Goal: Task Accomplishment & Management: Manage account settings

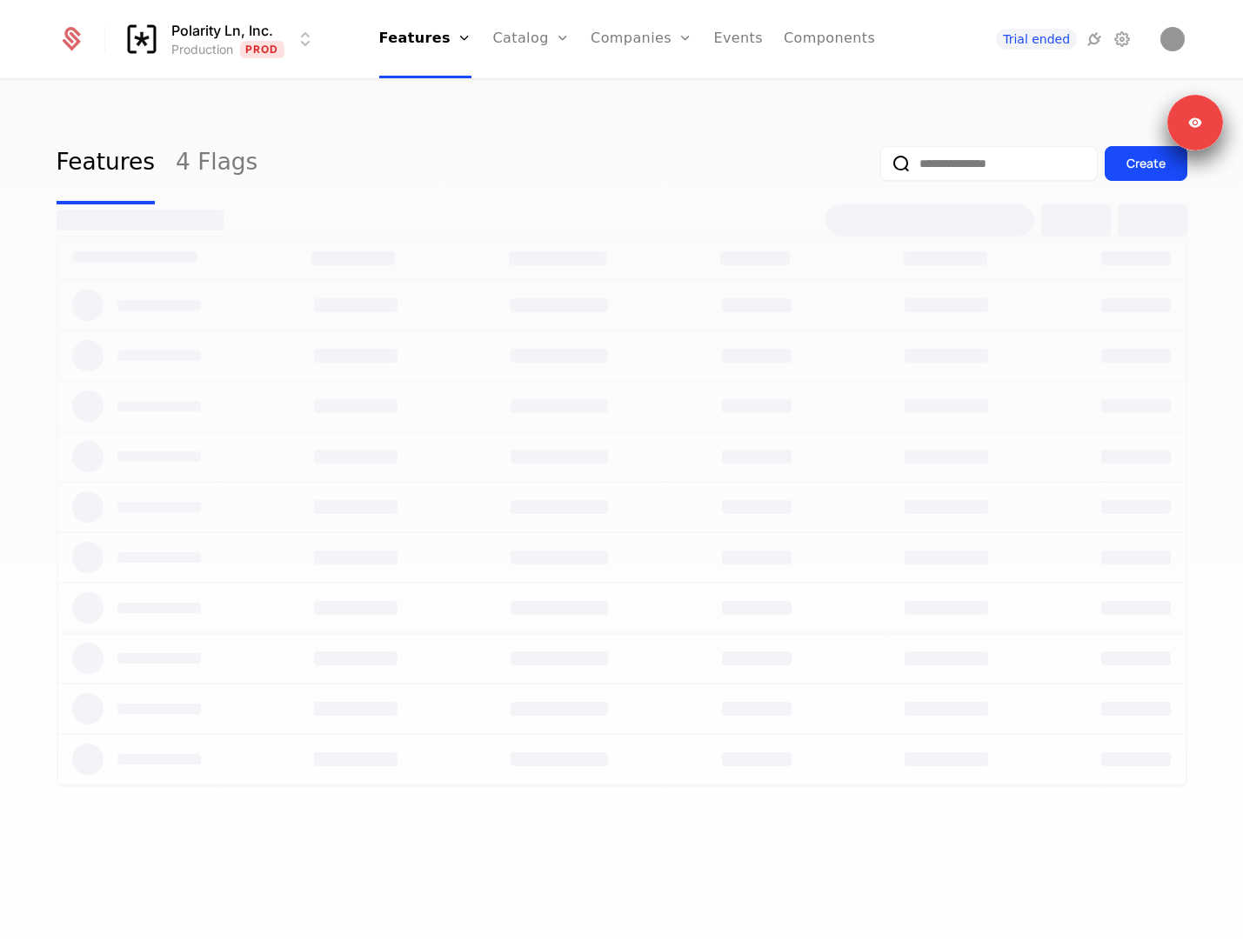
select select "**"
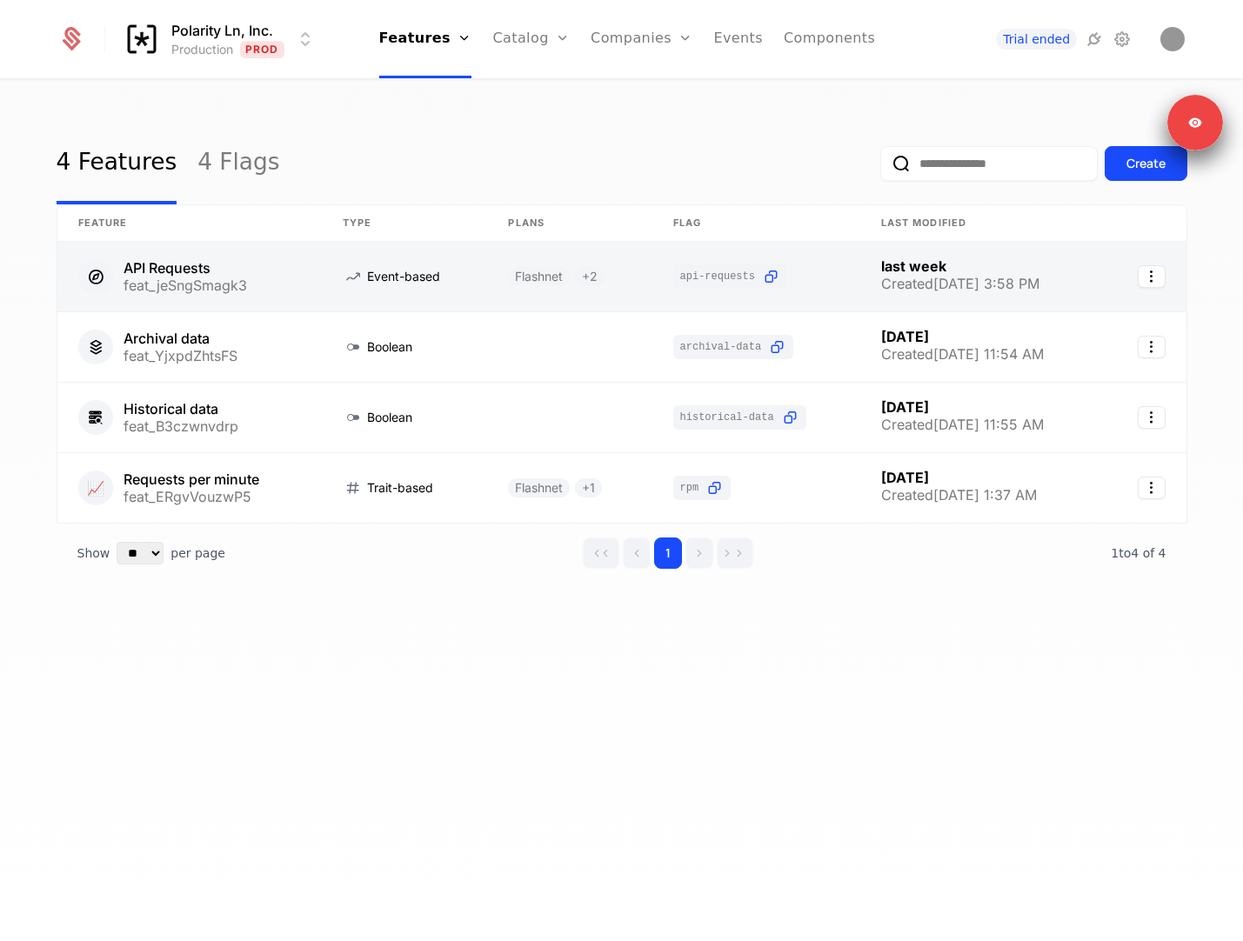
click at [290, 257] on link at bounding box center [189, 277] width 265 height 70
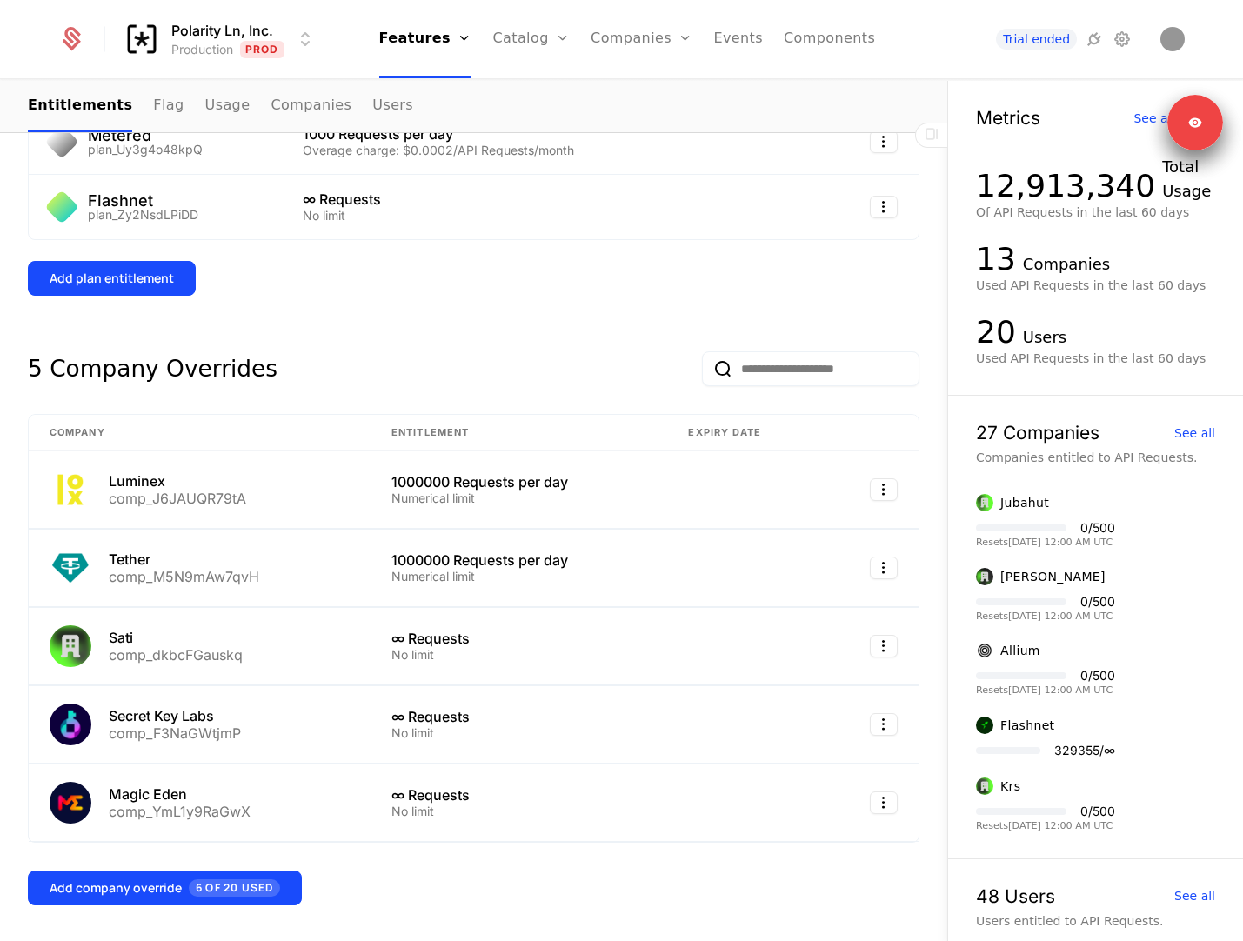
scroll to position [463, 0]
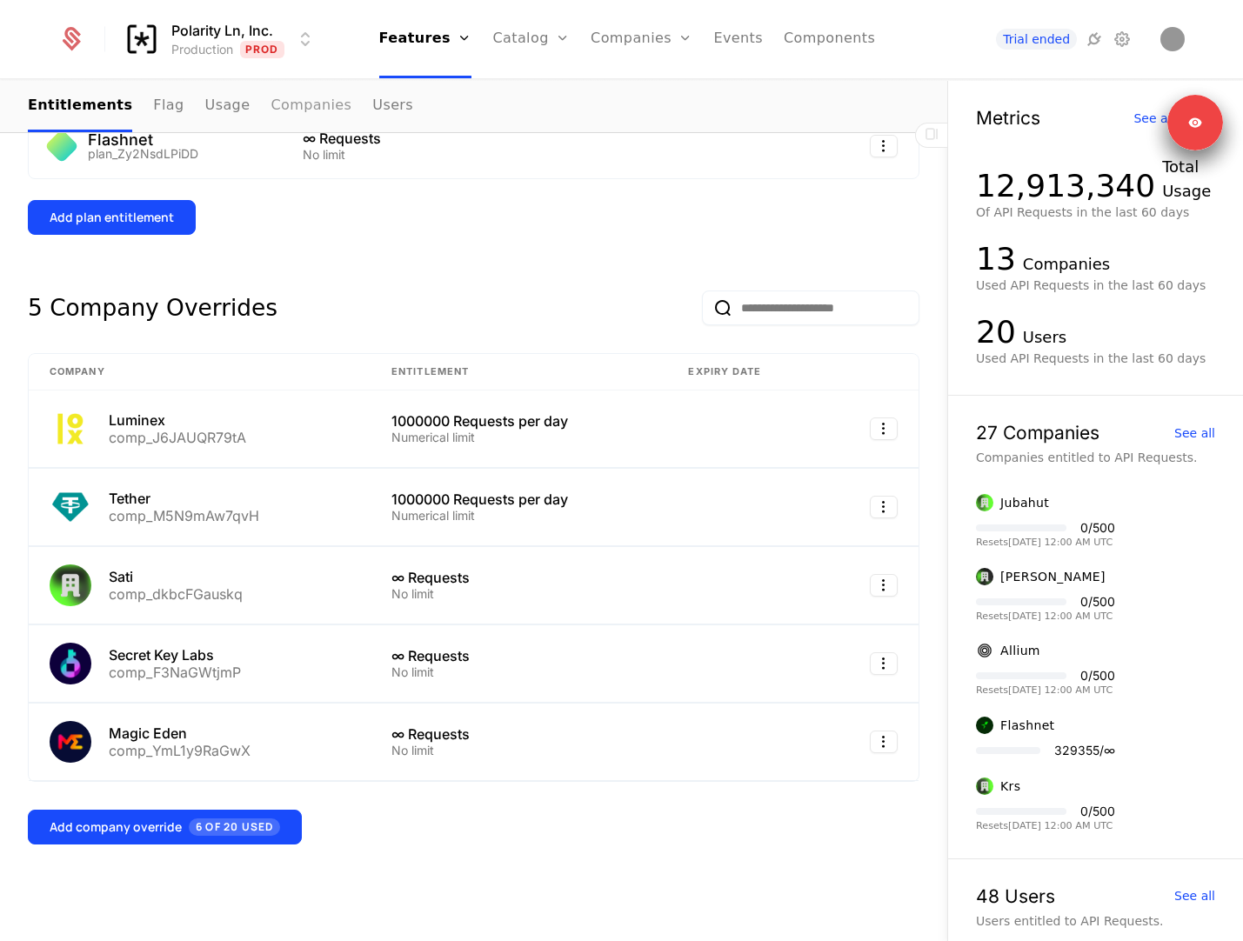
click at [283, 100] on link "Companies" at bounding box center [310, 106] width 81 height 51
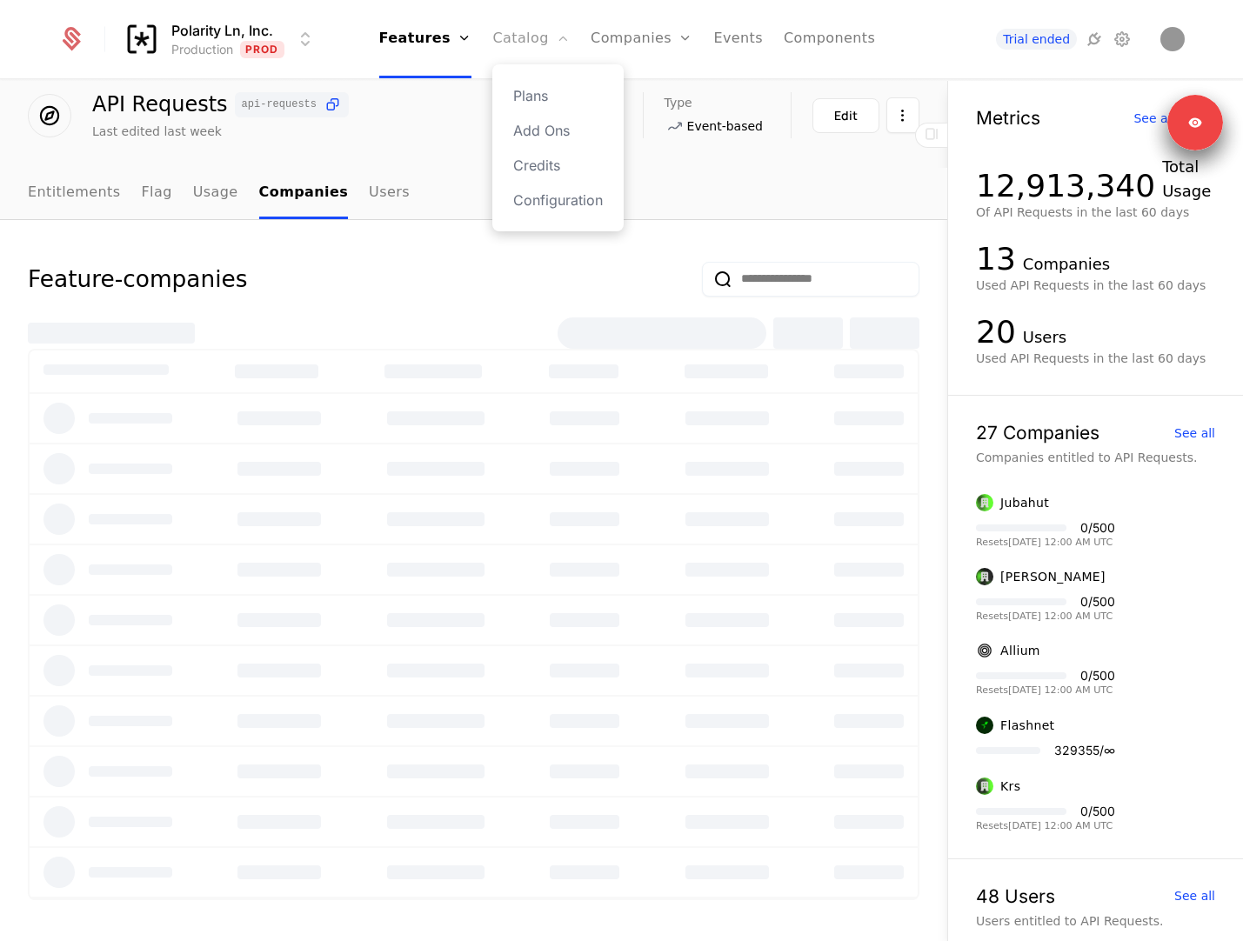
select select "**"
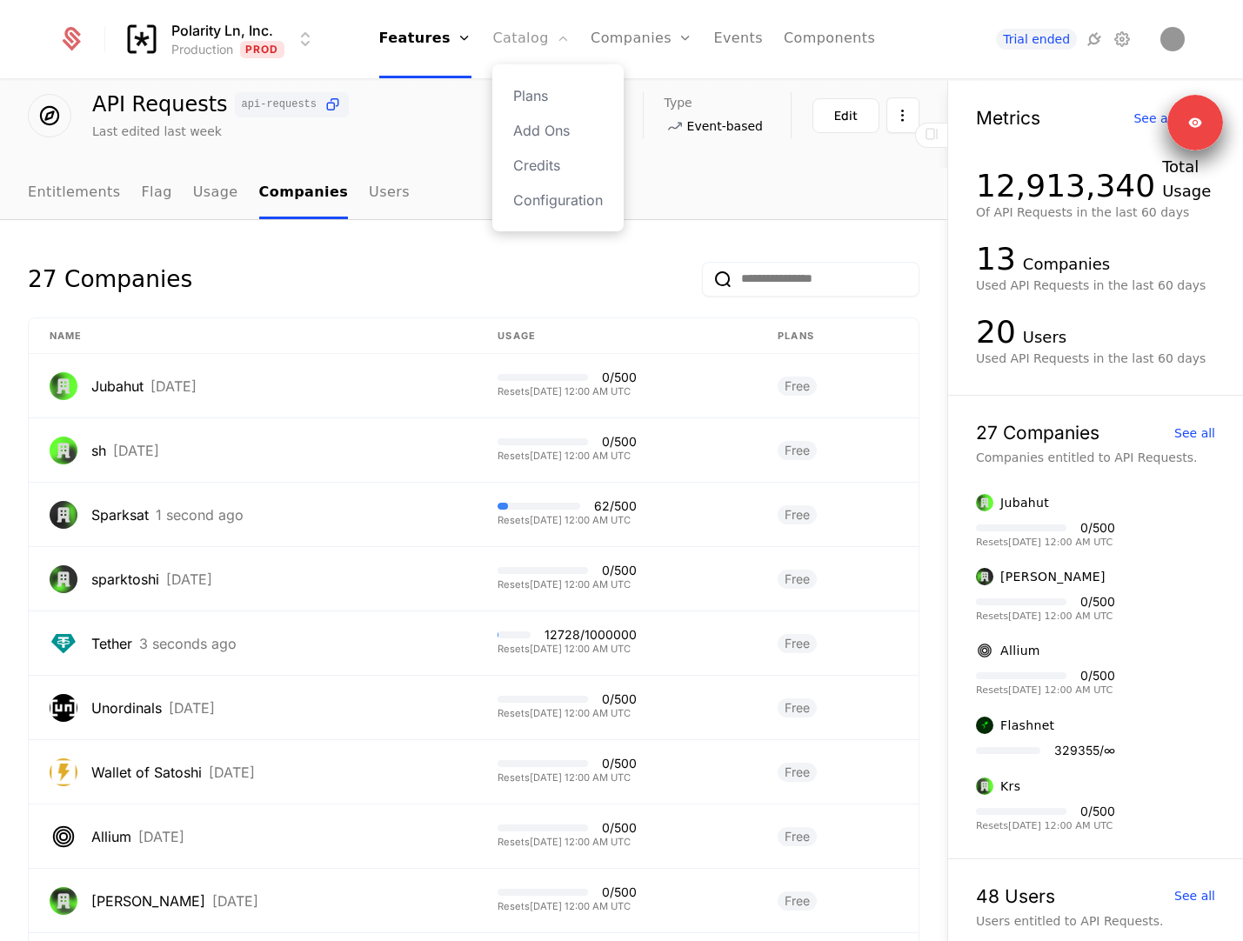
scroll to position [463, 0]
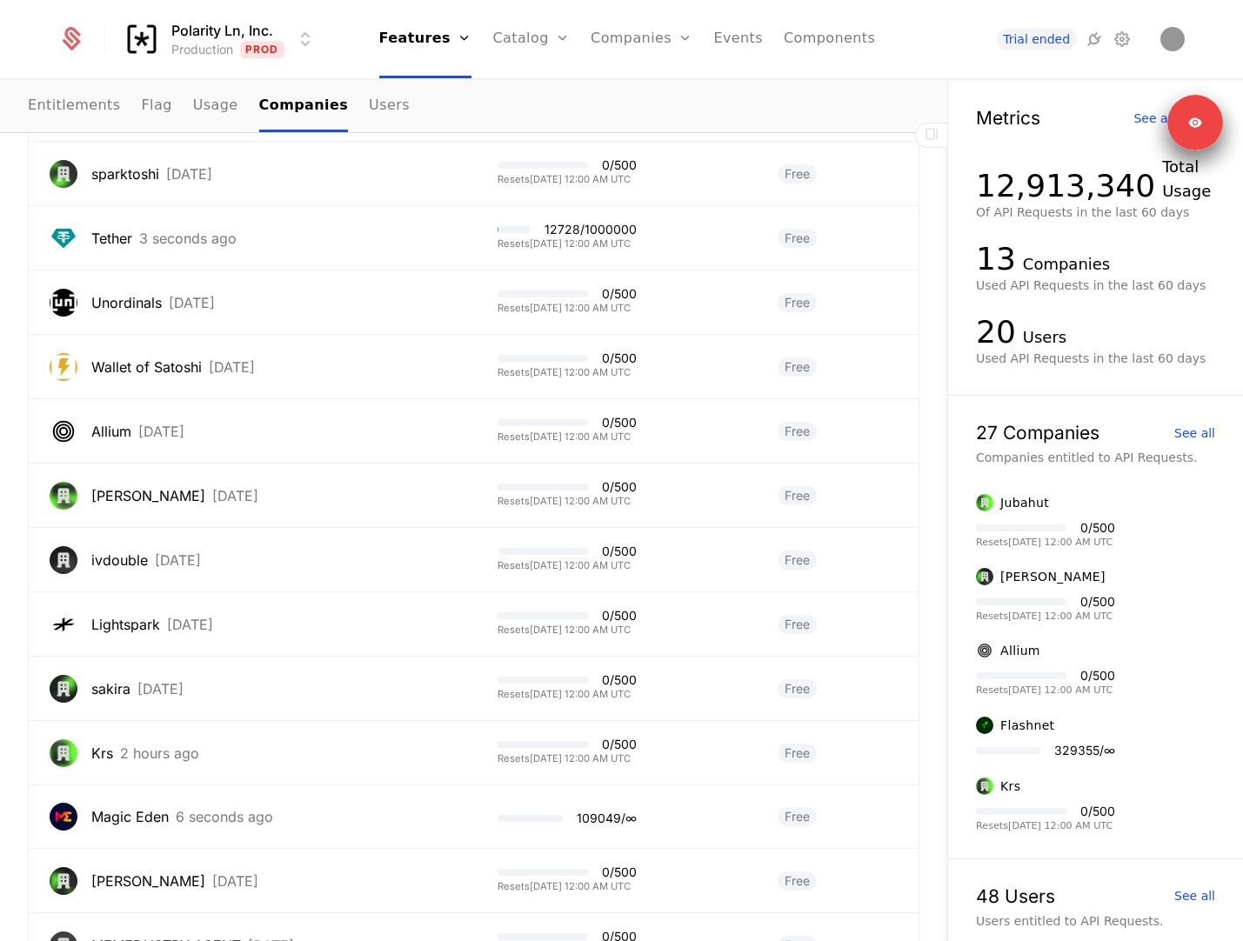
click at [590, 40] on ul "Features Features Flags Catalog Plans Add Ons Credits Configuration Companies C…" at bounding box center [627, 39] width 496 height 78
click at [615, 40] on link "Companies" at bounding box center [641, 39] width 102 height 78
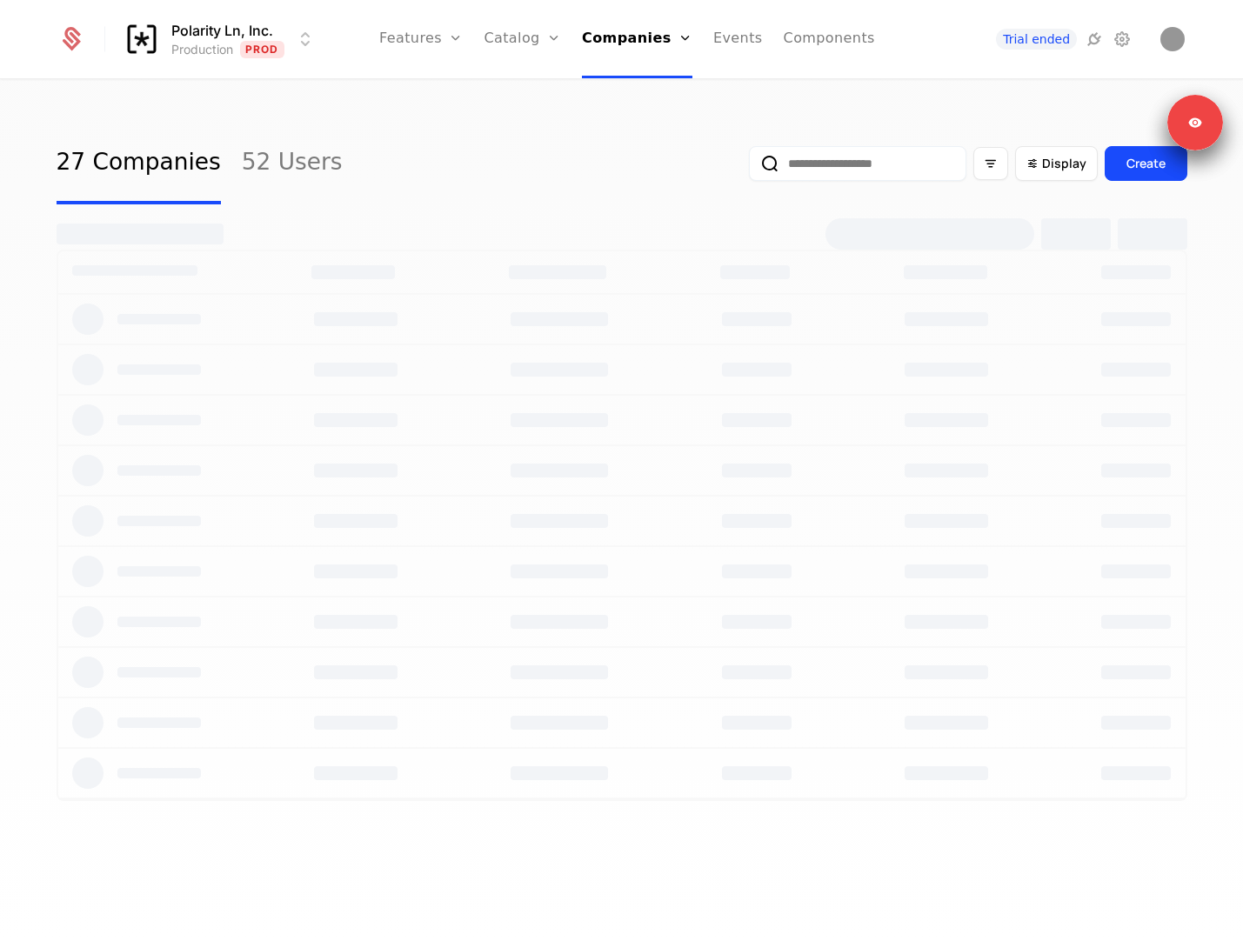
select select "**"
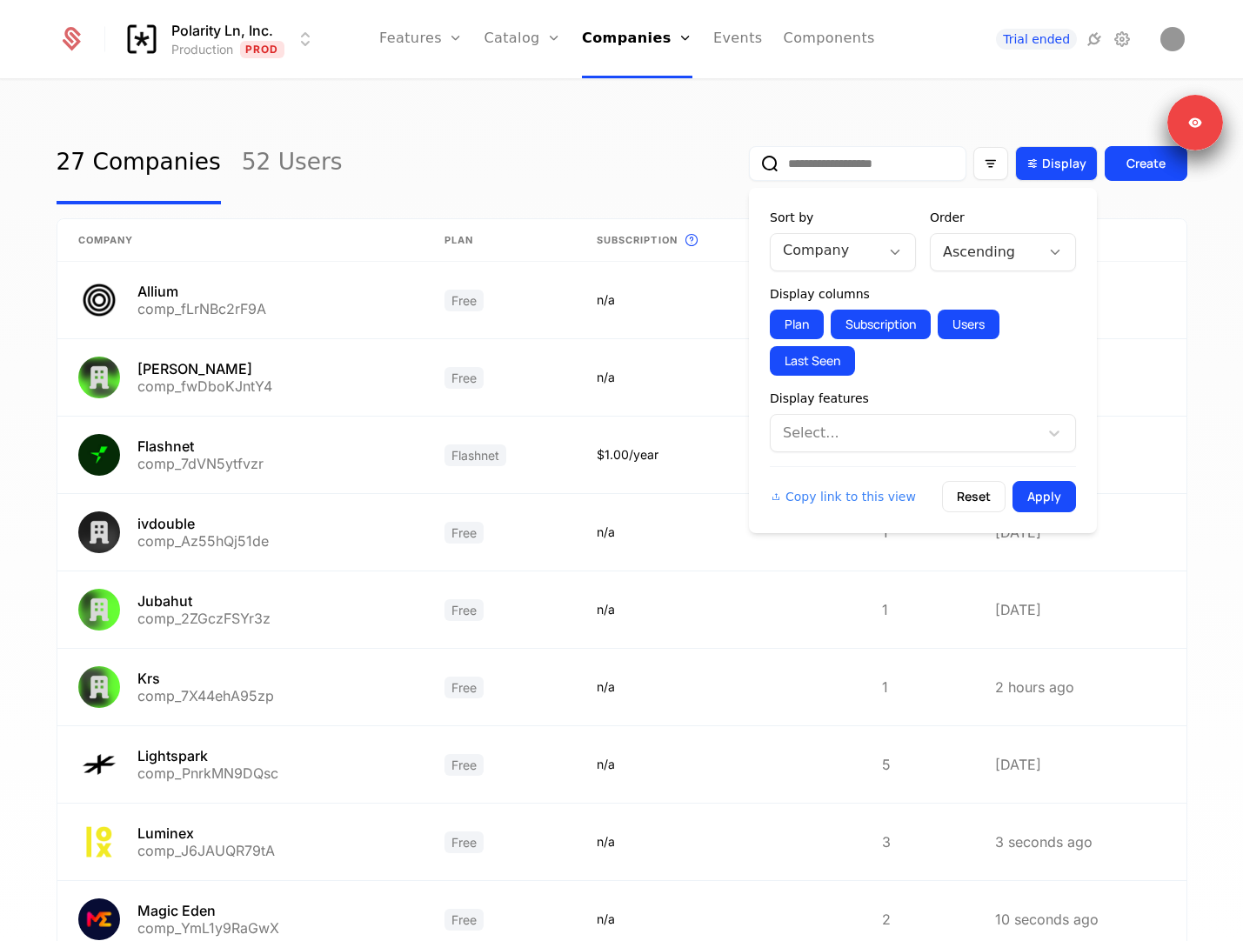
click at [1031, 163] on icon "Display" at bounding box center [1032, 164] width 16 height 16
click at [853, 257] on div at bounding box center [825, 250] width 85 height 24
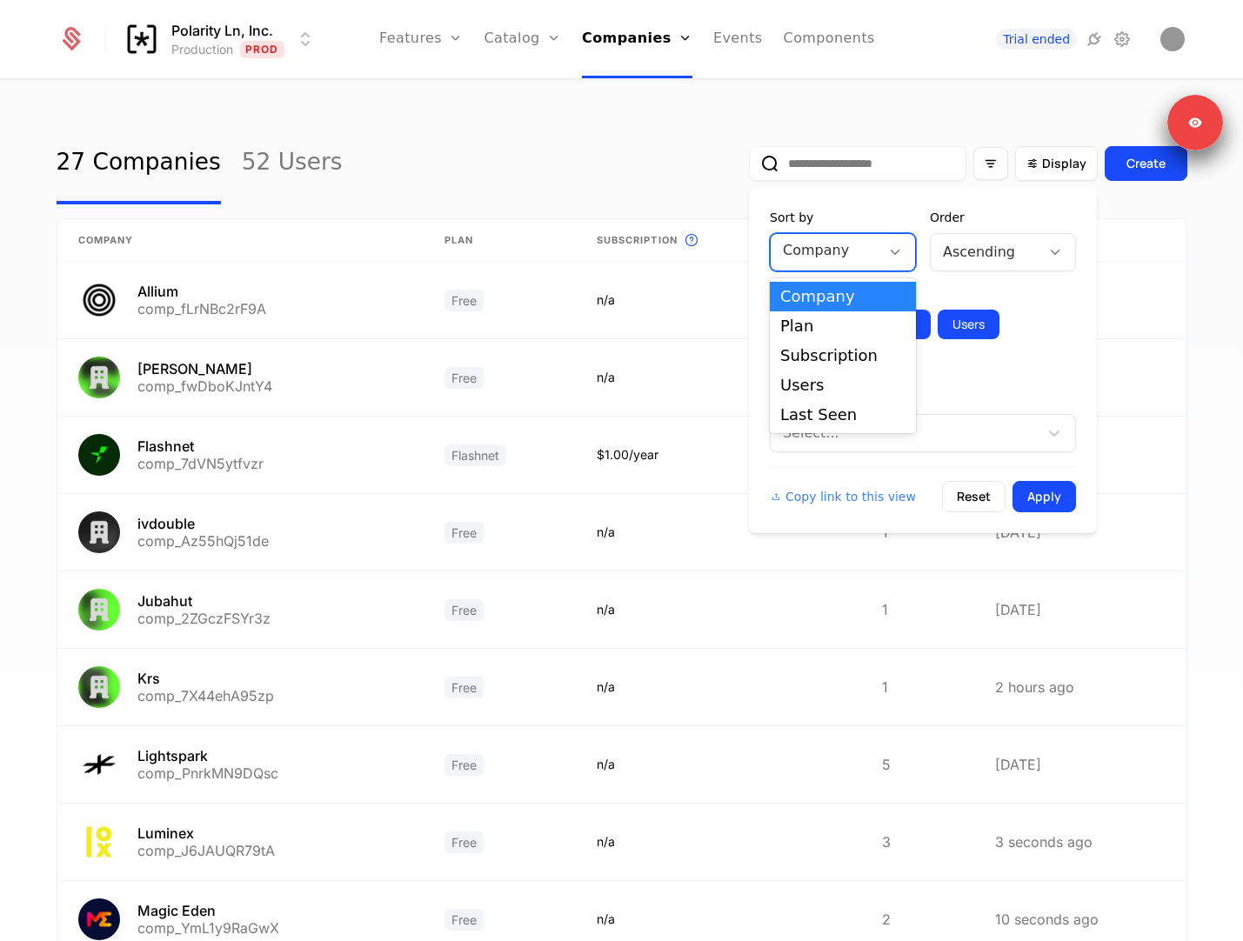
click at [853, 257] on div at bounding box center [825, 250] width 85 height 24
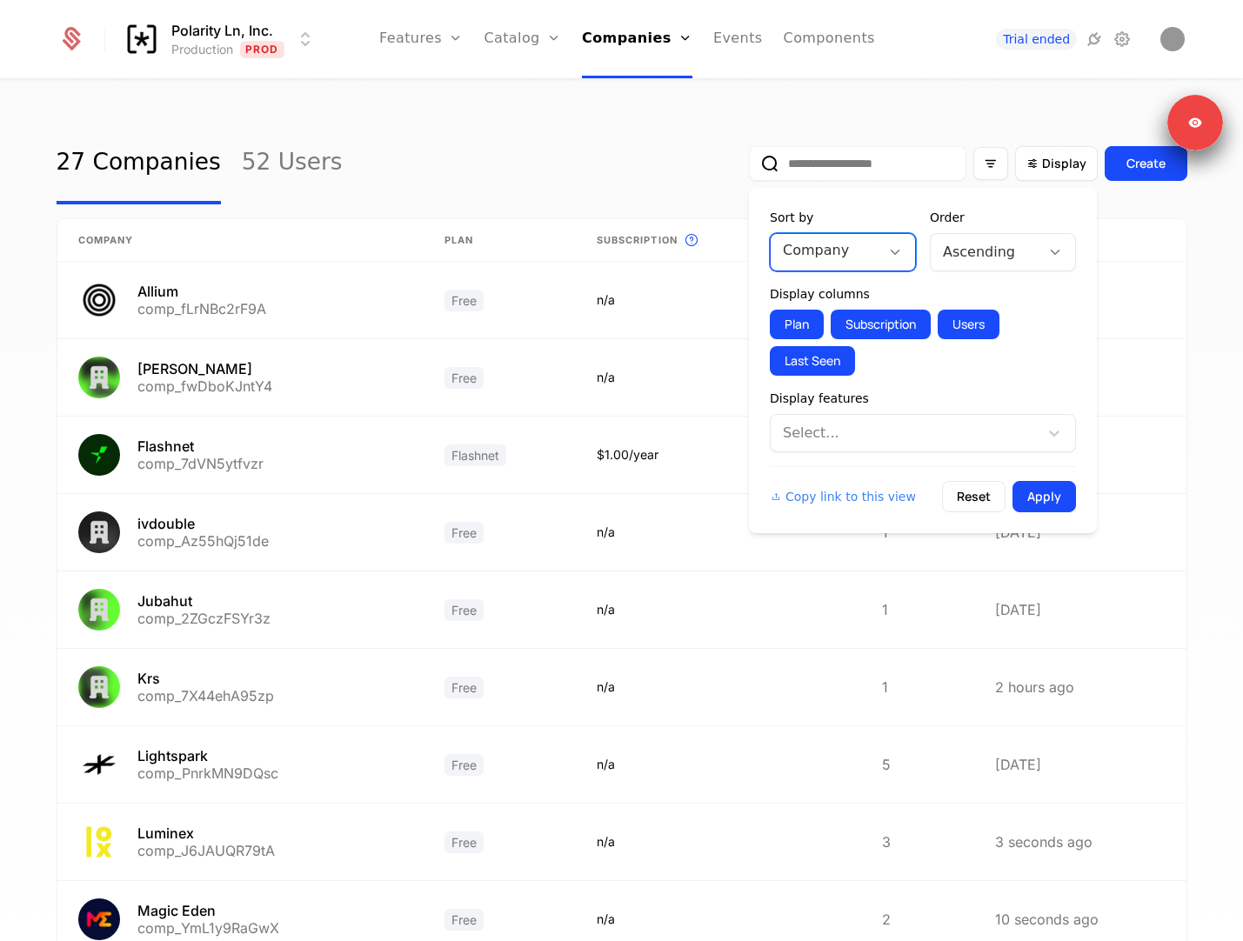
click at [853, 257] on div at bounding box center [825, 250] width 85 height 24
click at [846, 445] on div "Select..." at bounding box center [904, 432] width 268 height 31
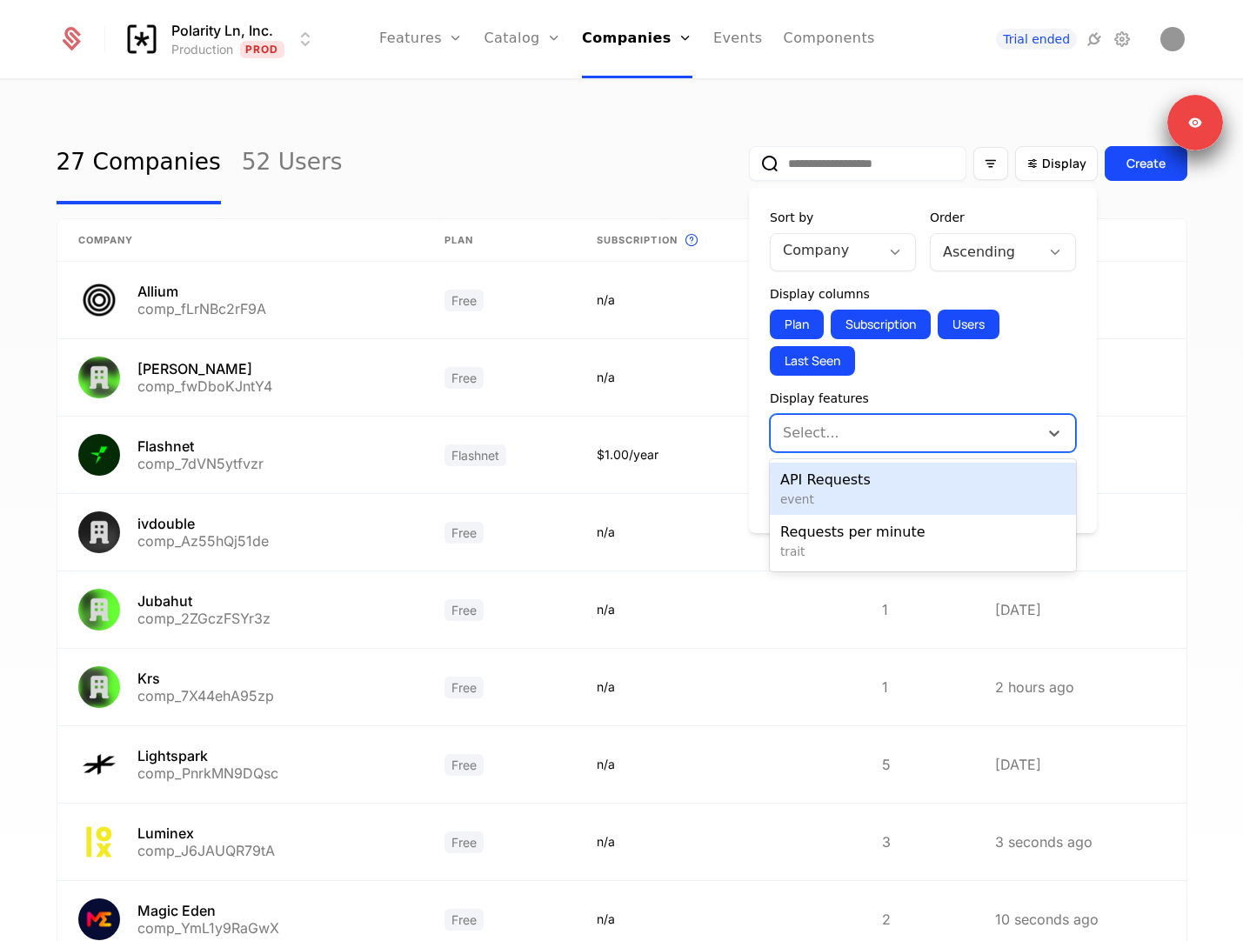
click at [834, 483] on span "API Requests" at bounding box center [922, 480] width 285 height 21
click at [910, 445] on div "API Requests" at bounding box center [893, 433] width 247 height 35
click at [896, 485] on span "Requests per minute" at bounding box center [922, 480] width 285 height 21
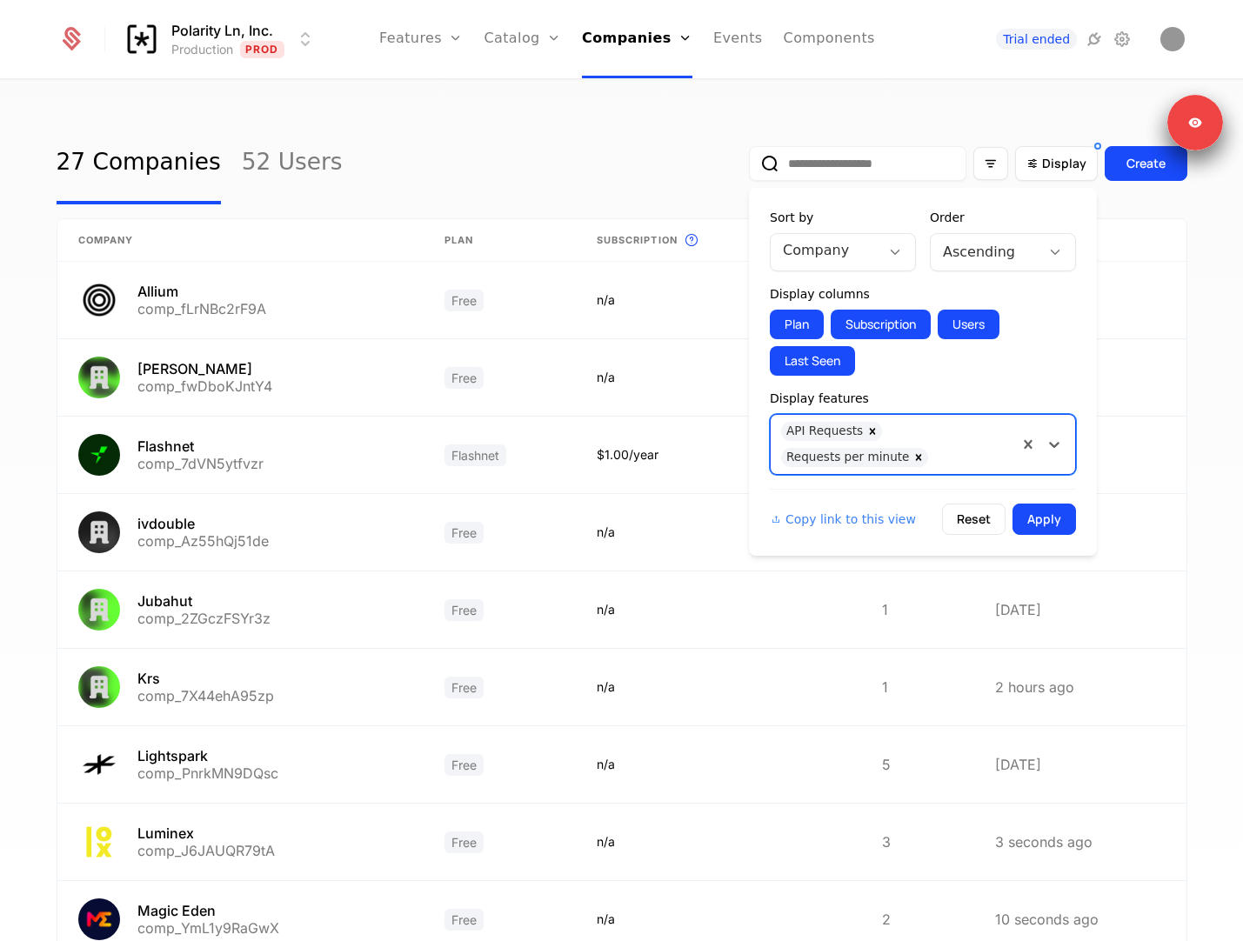
click at [962, 249] on div at bounding box center [985, 252] width 85 height 24
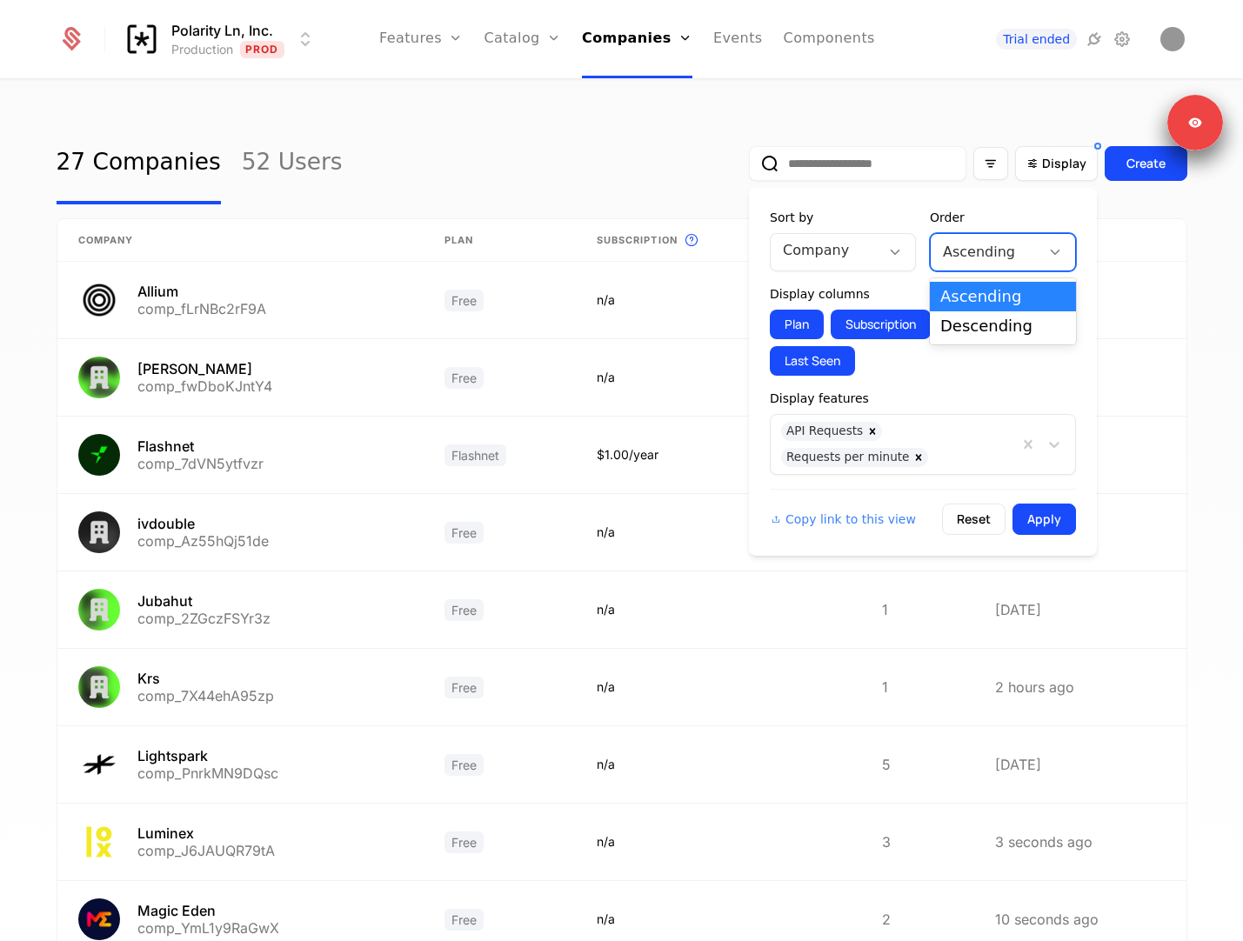
click at [862, 243] on div at bounding box center [825, 250] width 85 height 24
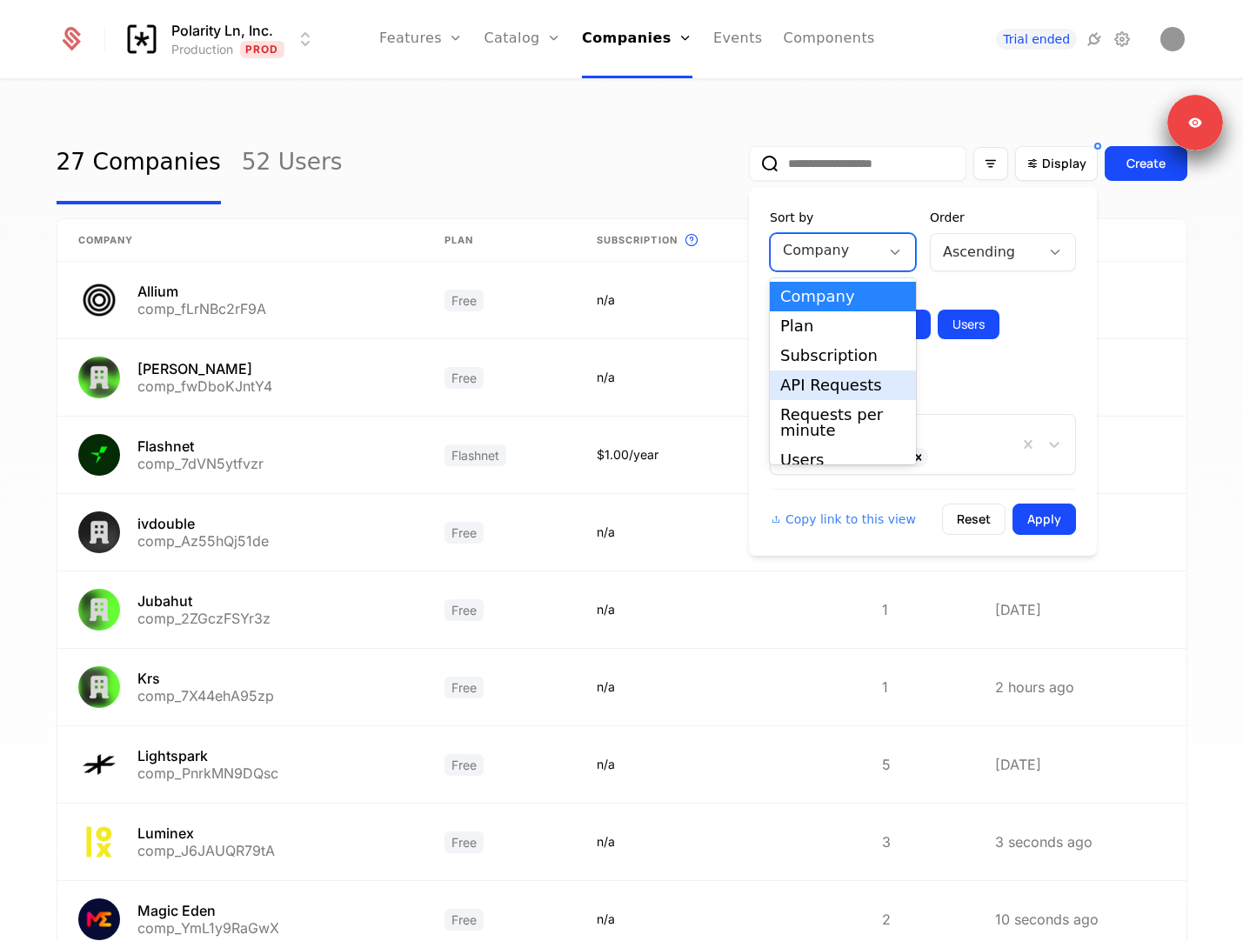
click at [836, 377] on div "API Requests" at bounding box center [842, 385] width 125 height 16
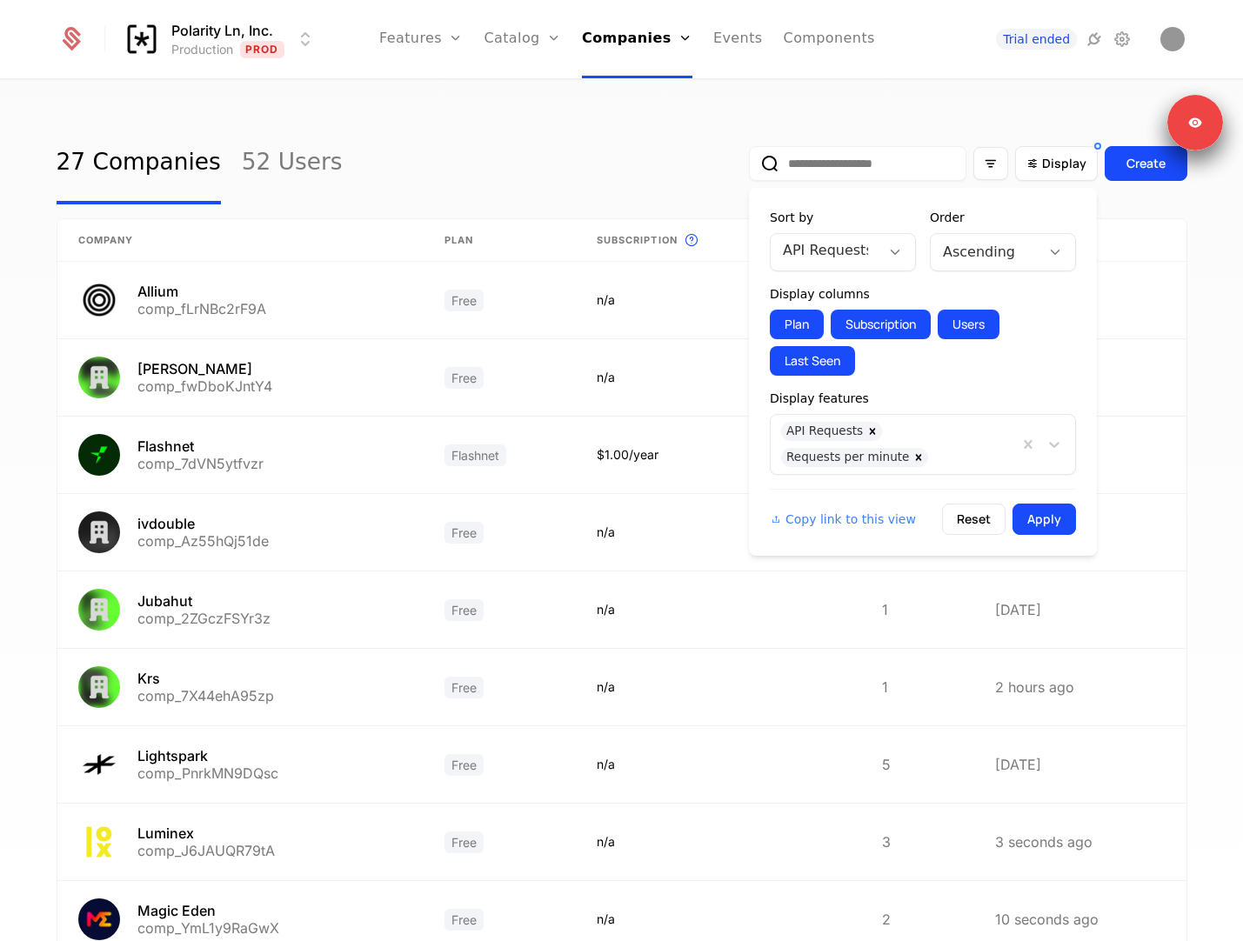
click at [932, 269] on div "Ascending" at bounding box center [1003, 252] width 146 height 38
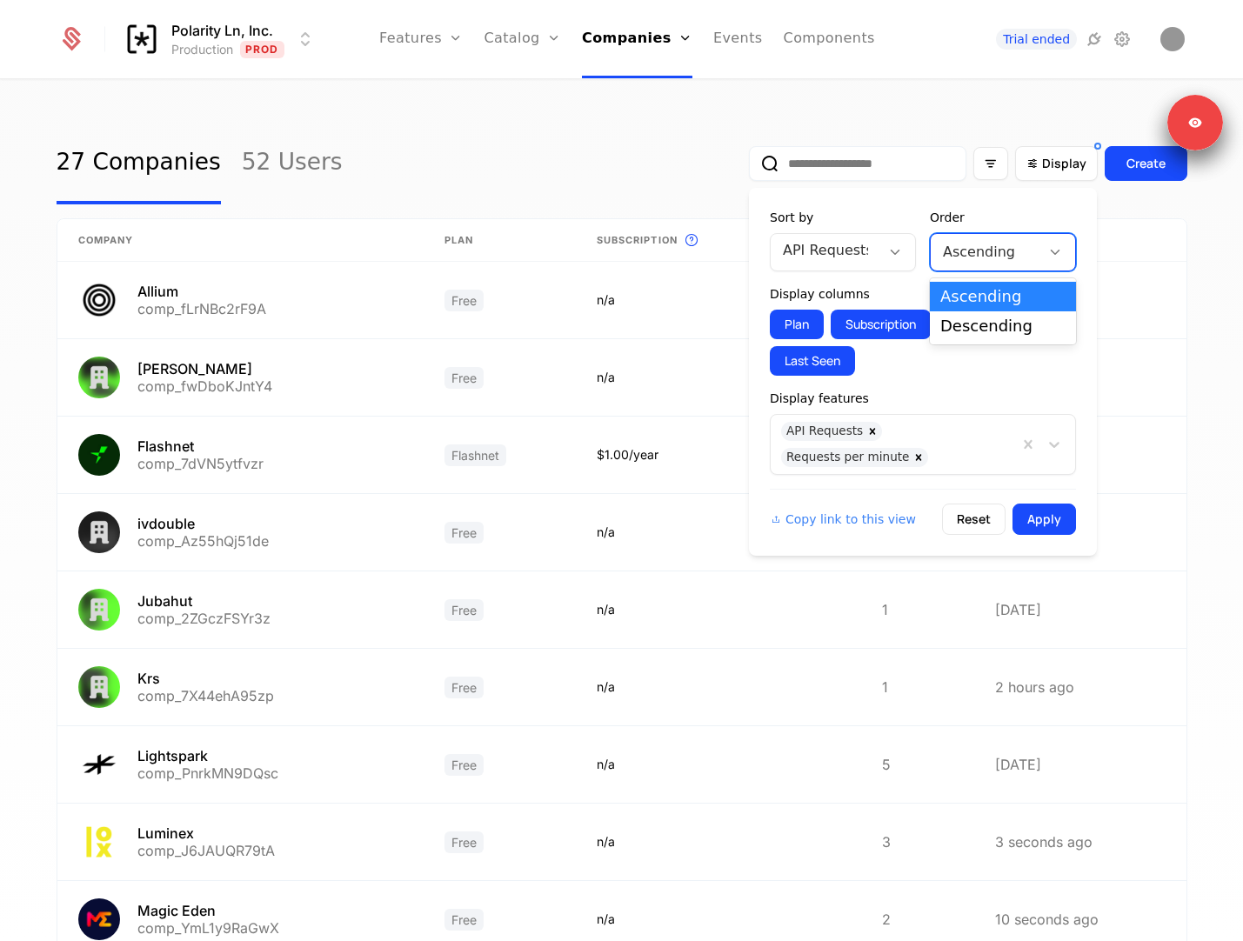
click at [944, 259] on input "text" at bounding box center [945, 252] width 4 height 21
click at [954, 320] on div "Descending" at bounding box center [1002, 326] width 125 height 16
click at [1030, 515] on button "Apply" at bounding box center [1043, 518] width 63 height 31
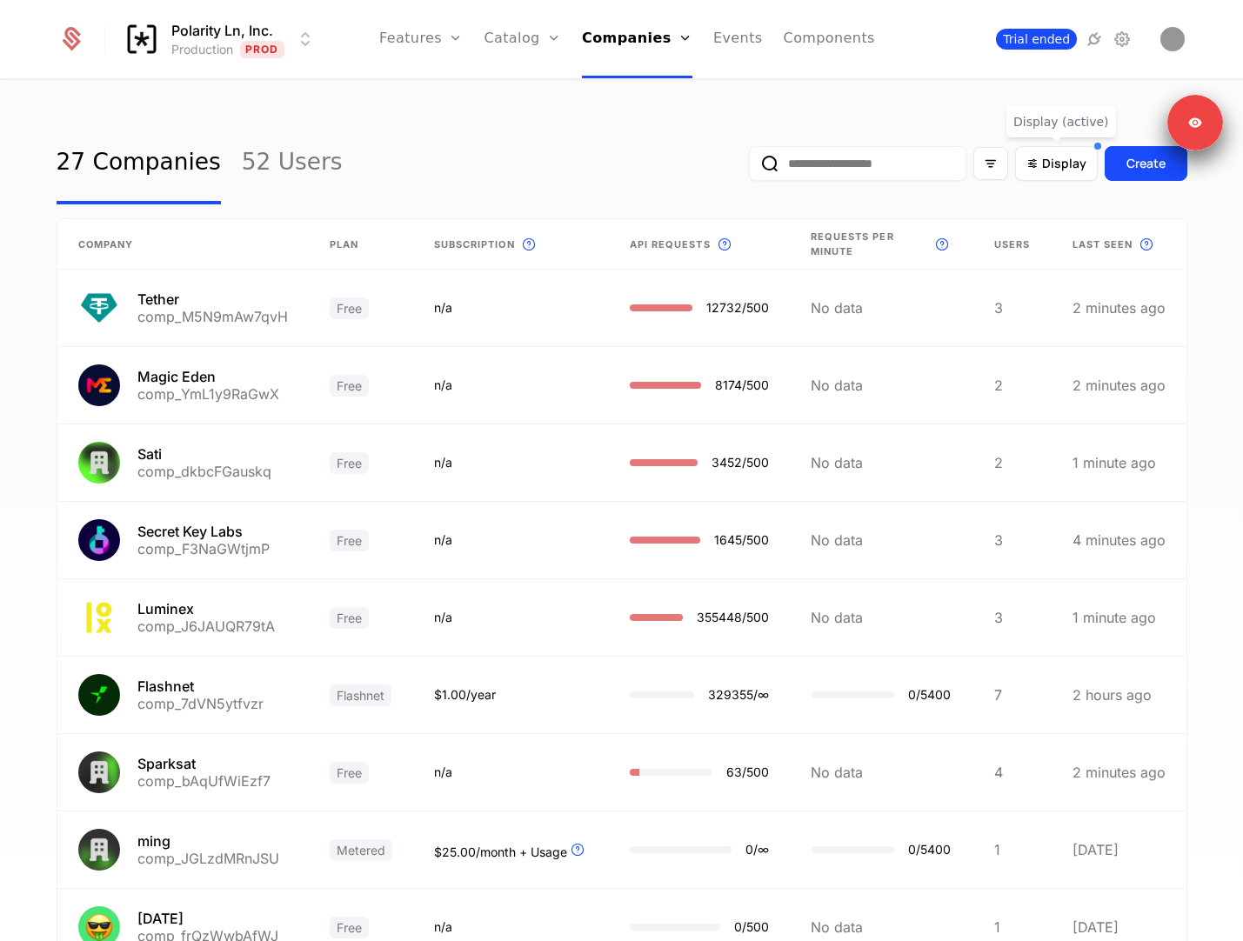
click at [1036, 43] on span "Trial ended" at bounding box center [1036, 39] width 81 height 21
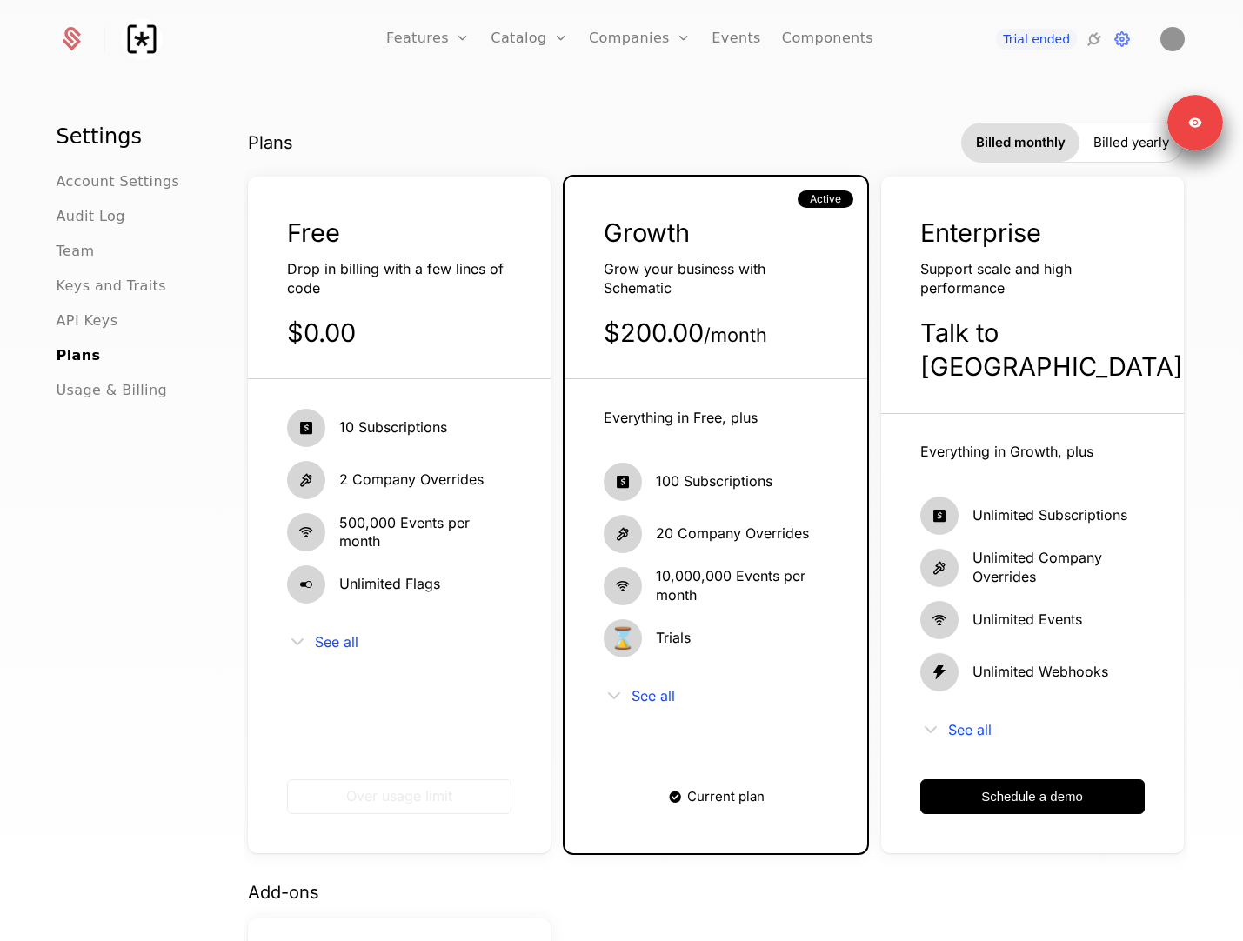
click at [150, 46] on img at bounding box center [142, 39] width 42 height 42
click at [431, 39] on link "Features" at bounding box center [427, 39] width 83 height 78
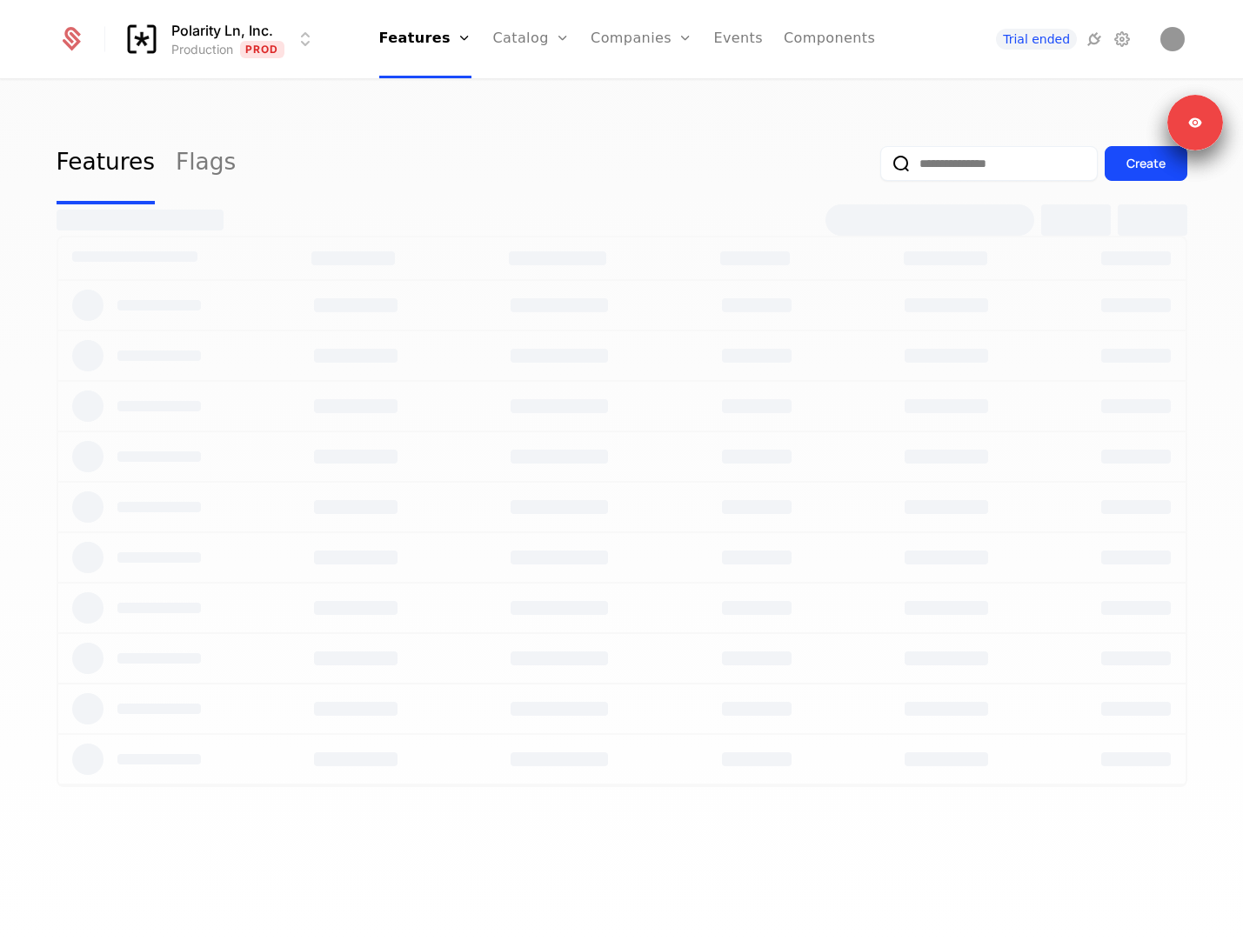
select select "**"
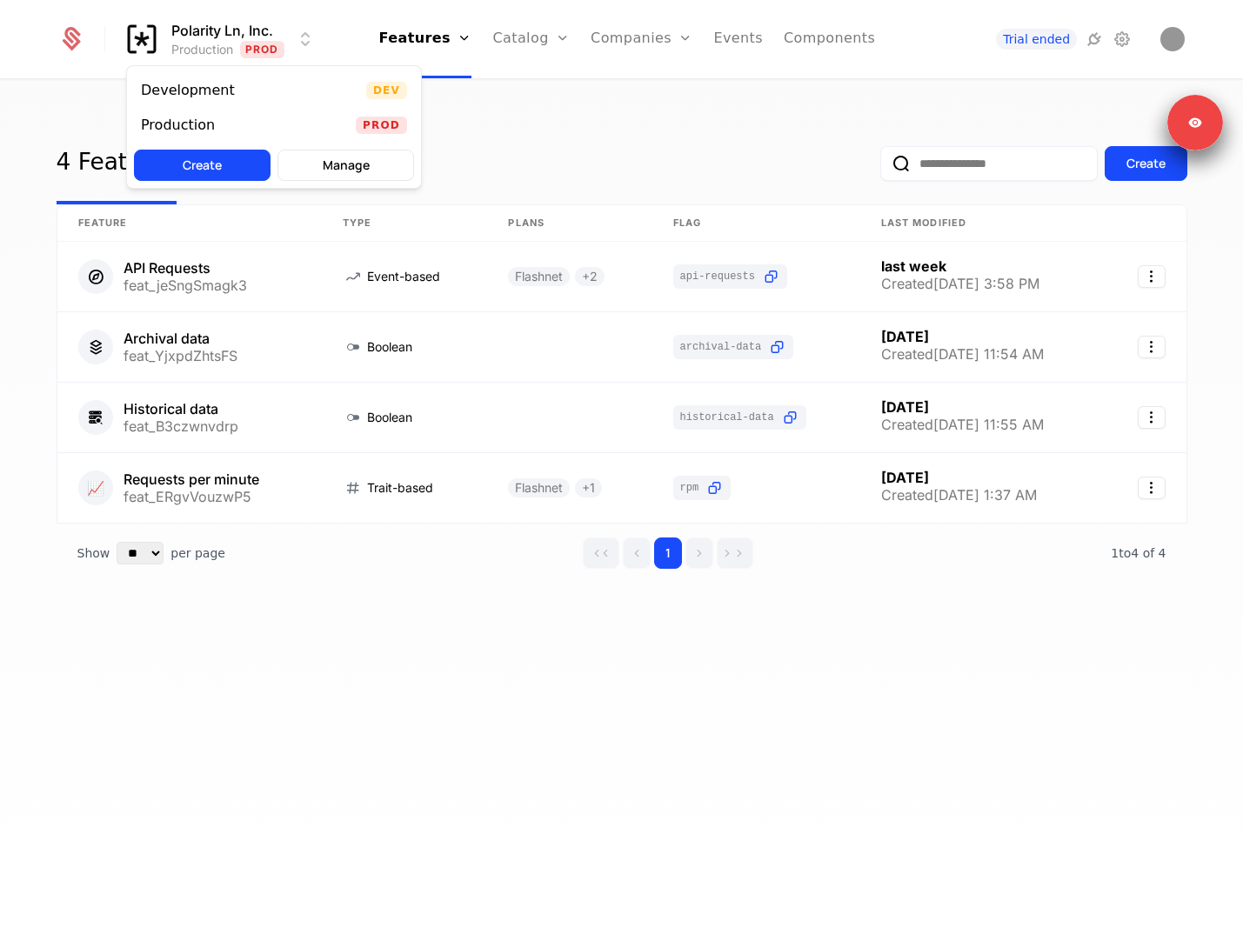
click at [261, 30] on html "Polarity Ln, Inc. Production Prod Features Features Flags Catalog Plans Add Ons…" at bounding box center [621, 470] width 1243 height 941
click at [22, 222] on html "Polarity Ln, Inc. Production Prod Features Features Flags Catalog Plans Add Ons…" at bounding box center [621, 470] width 1243 height 941
